Goal: Task Accomplishment & Management: Use online tool/utility

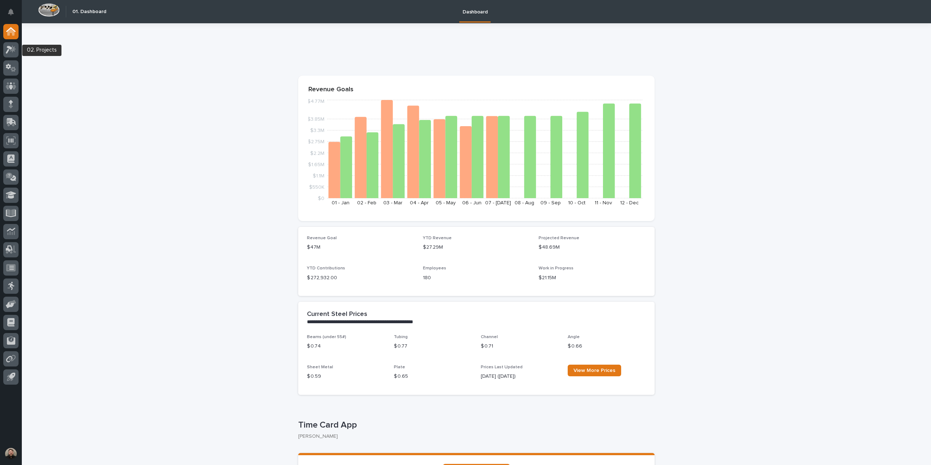
drag, startPoint x: 12, startPoint y: 53, endPoint x: 149, endPoint y: 80, distance: 139.9
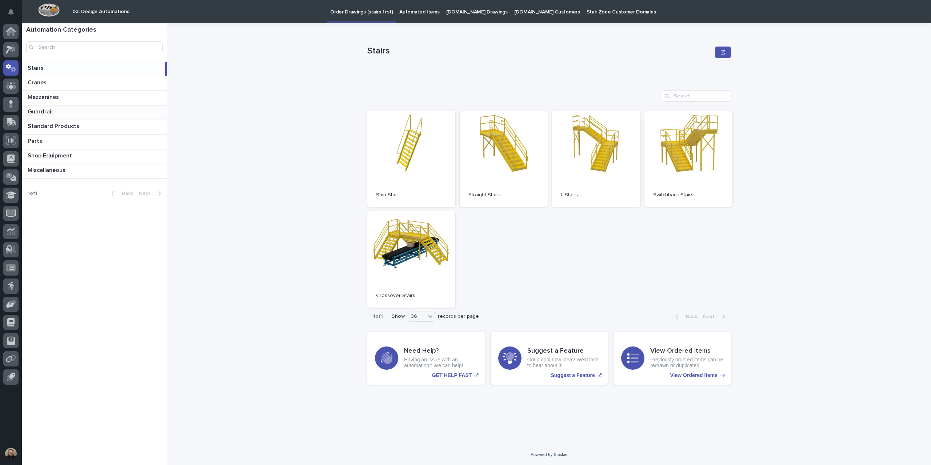
click at [54, 110] on p at bounding box center [96, 111] width 136 height 7
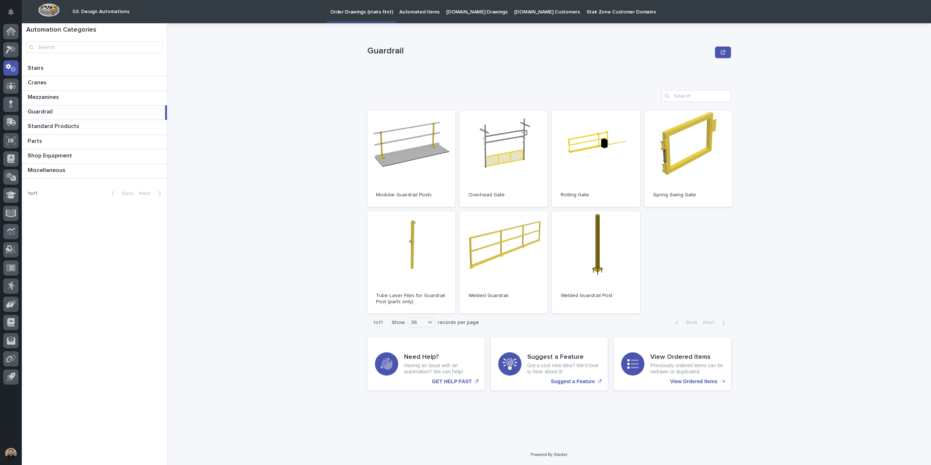
click at [426, 12] on p "Automated Items" at bounding box center [420, 7] width 40 height 15
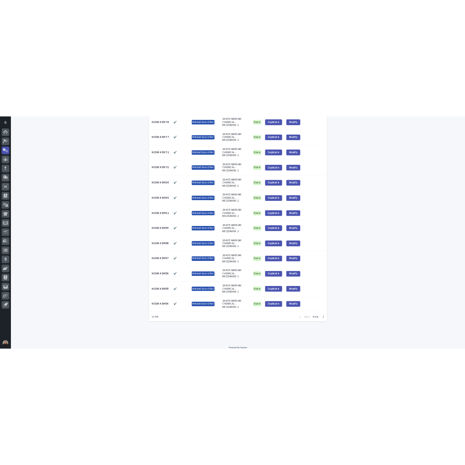
scroll to position [670, 0]
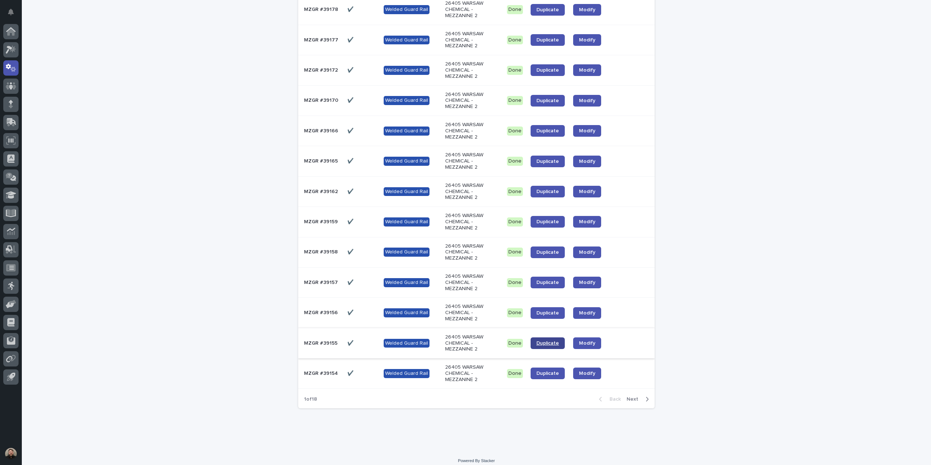
click at [551, 338] on link "Duplicate" at bounding box center [548, 344] width 34 height 12
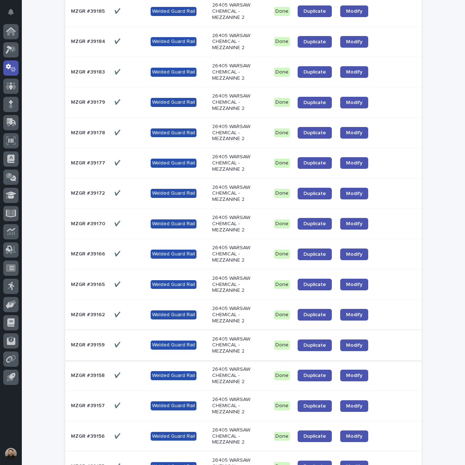
scroll to position [561, 0]
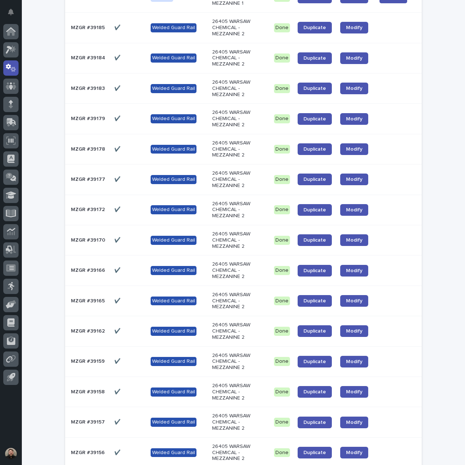
click at [111, 207] on td "✔️ ✔️" at bounding box center [129, 210] width 36 height 30
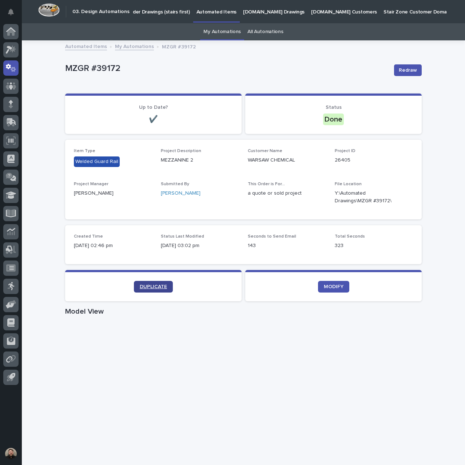
click at [164, 287] on span "DUPLICATE" at bounding box center [153, 286] width 27 height 5
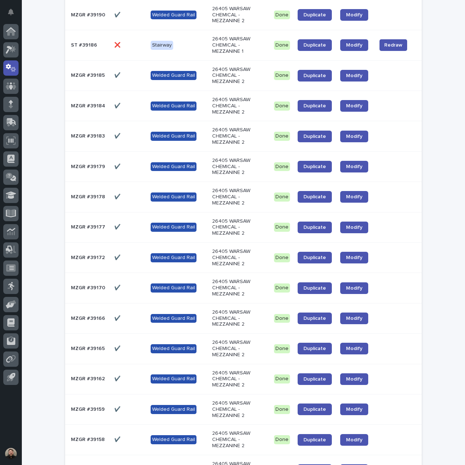
scroll to position [582, 0]
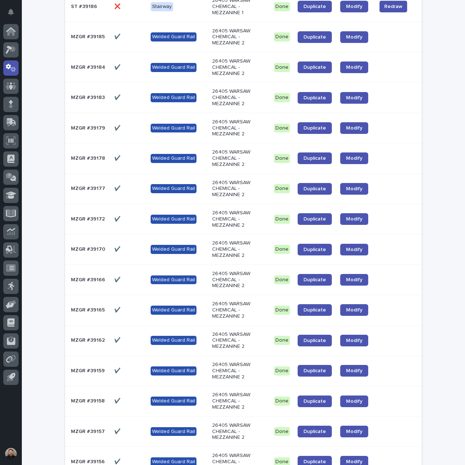
click at [123, 174] on td "✔️ ✔️" at bounding box center [129, 189] width 36 height 30
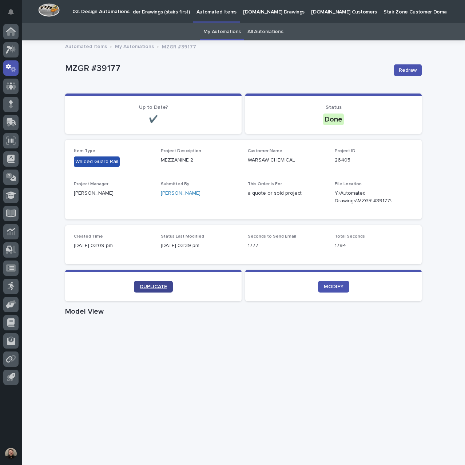
click at [155, 285] on span "DUPLICATE" at bounding box center [153, 286] width 27 height 5
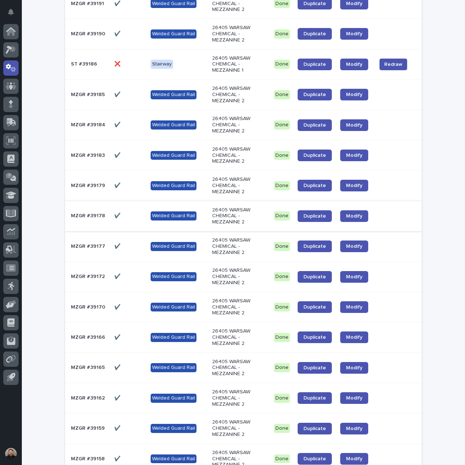
scroll to position [525, 0]
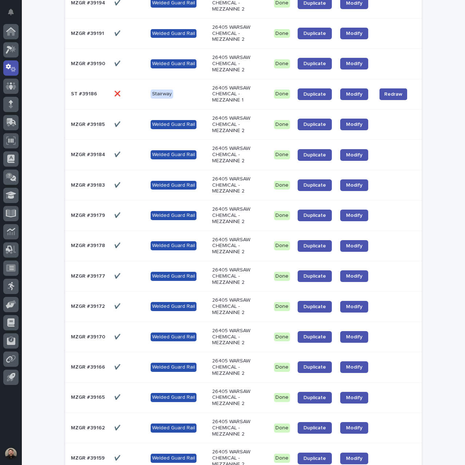
click at [99, 212] on div "MZGR #39179 MZGR #39179" at bounding box center [89, 216] width 37 height 12
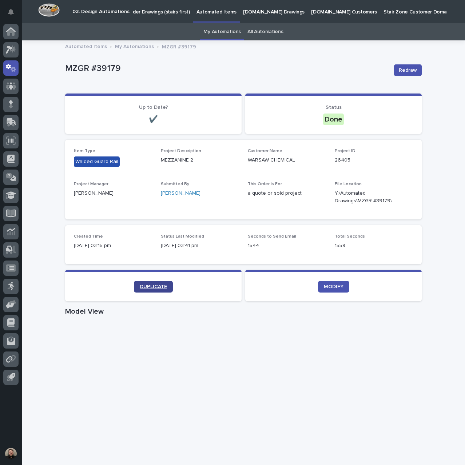
click at [140, 282] on link "DUPLICATE" at bounding box center [153, 287] width 39 height 12
click at [206, 26] on link "My Automations" at bounding box center [221, 31] width 37 height 17
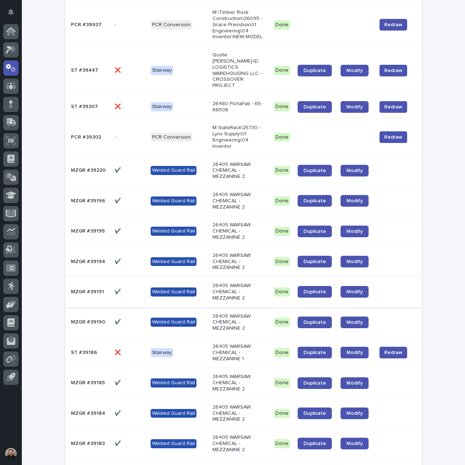
scroll to position [364, 0]
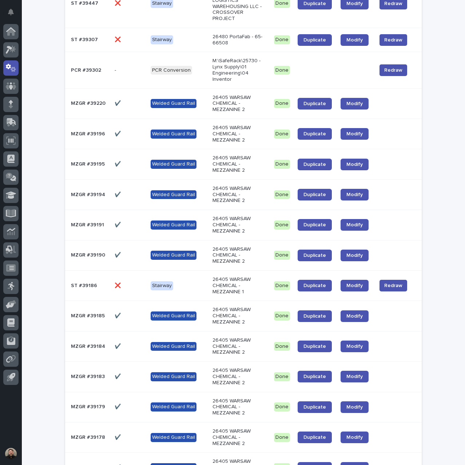
click at [96, 311] on p "MZGR #39185" at bounding box center [88, 315] width 35 height 8
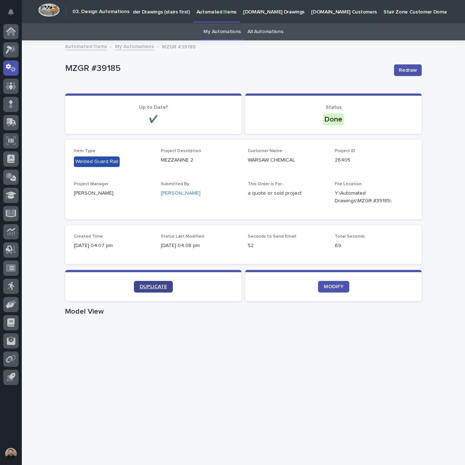
click at [158, 283] on link "DUPLICATE" at bounding box center [153, 287] width 39 height 12
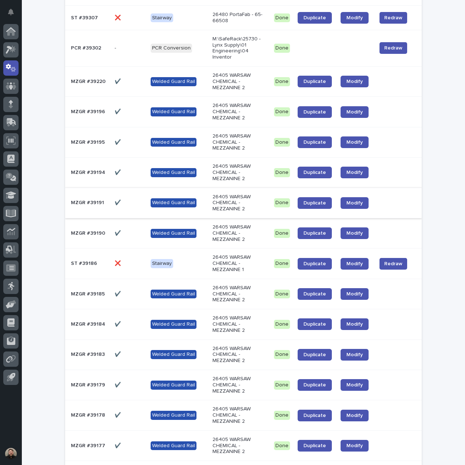
scroll to position [416, 0]
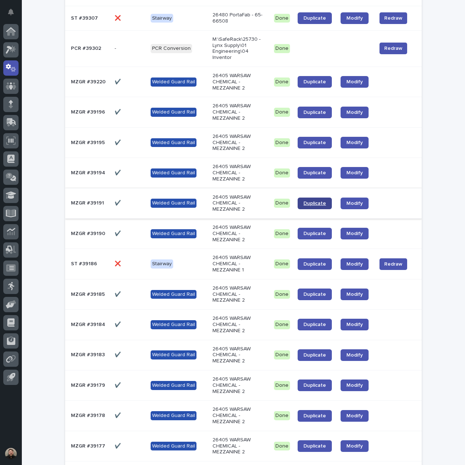
click at [313, 198] on link "Duplicate" at bounding box center [315, 204] width 34 height 12
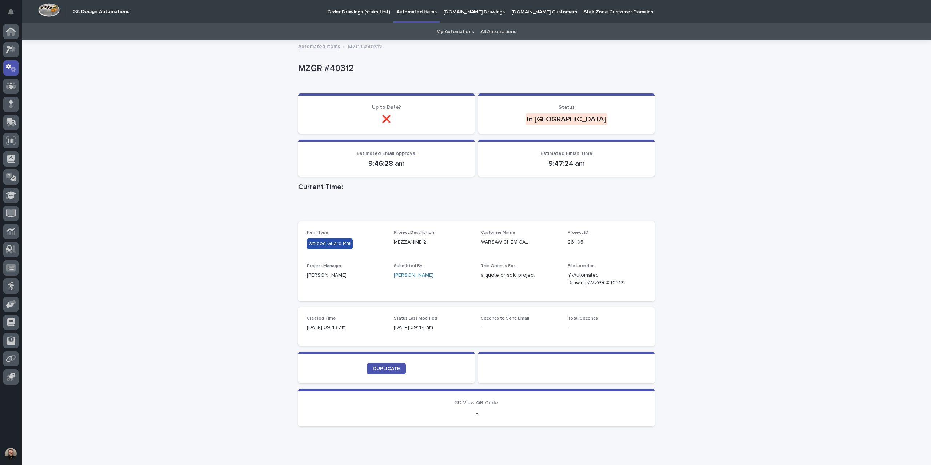
click at [886, 211] on div "Loading... Saving… Loading... Saving… MZGR #40312 MZGR #40312 Sorry, there was …" at bounding box center [477, 255] width 910 height 428
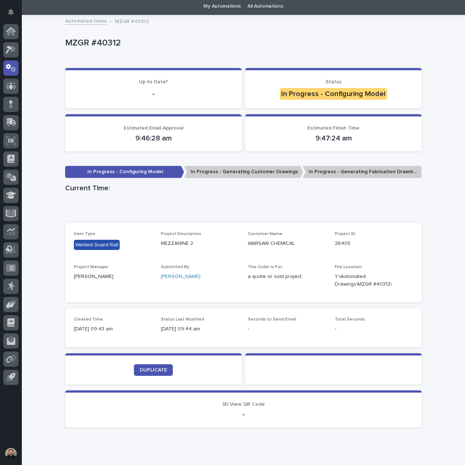
scroll to position [51, 0]
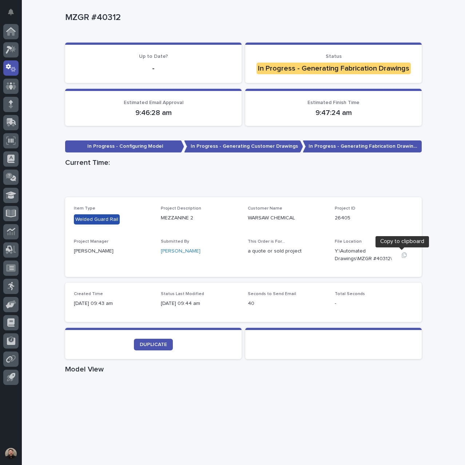
click at [401, 253] on icon "button" at bounding box center [404, 255] width 6 height 6
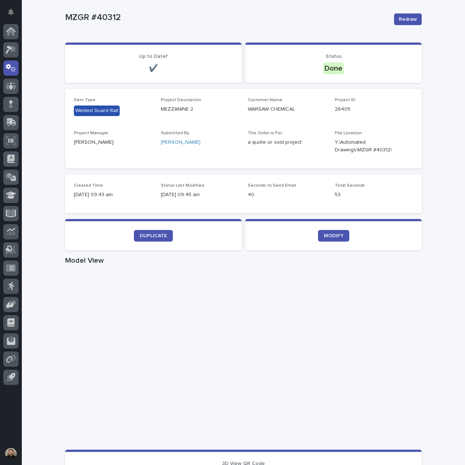
click at [443, 242] on div "Loading... Saving… Loading... Saving… MZGR #40312 Redraw MZGR #40312 Redraw Sor…" at bounding box center [243, 370] width 443 height 760
click at [327, 235] on span "MODIFY" at bounding box center [334, 235] width 20 height 5
